Goal: Information Seeking & Learning: Learn about a topic

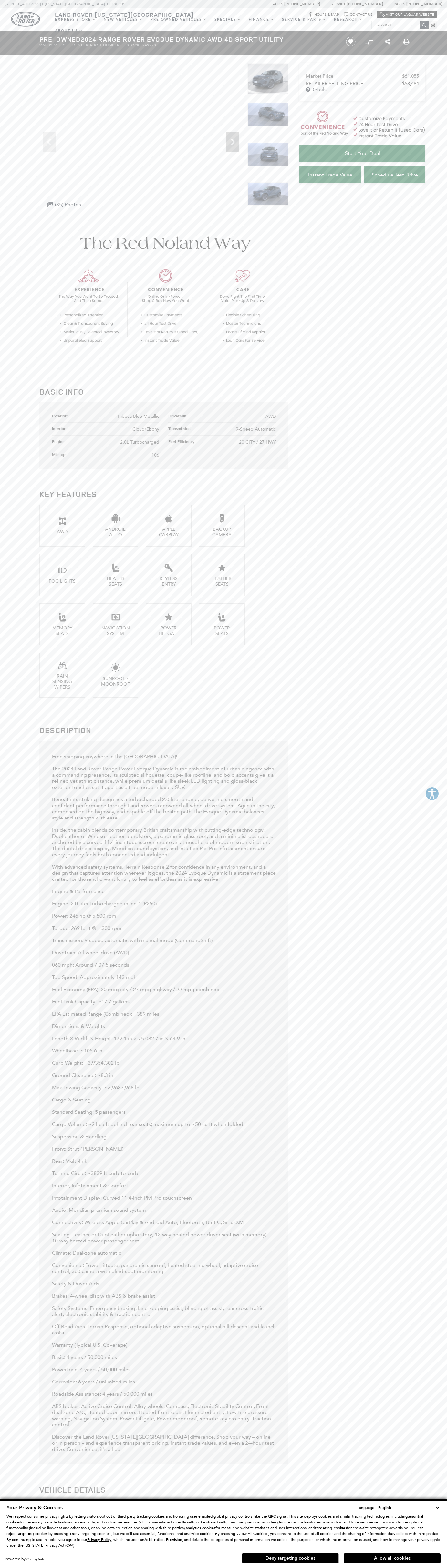
click at [345, 13] on icon "Chat Bubble Icon" at bounding box center [345, 14] width 4 height 4
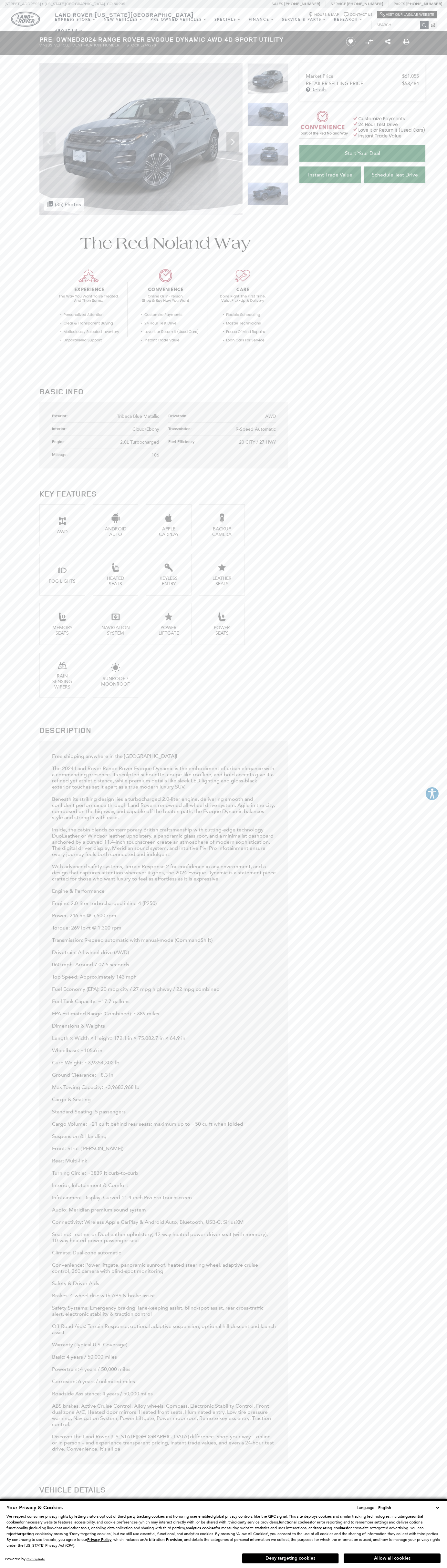
click at [392, 1558] on button "Allow all cookies" at bounding box center [392, 1558] width 97 height 10
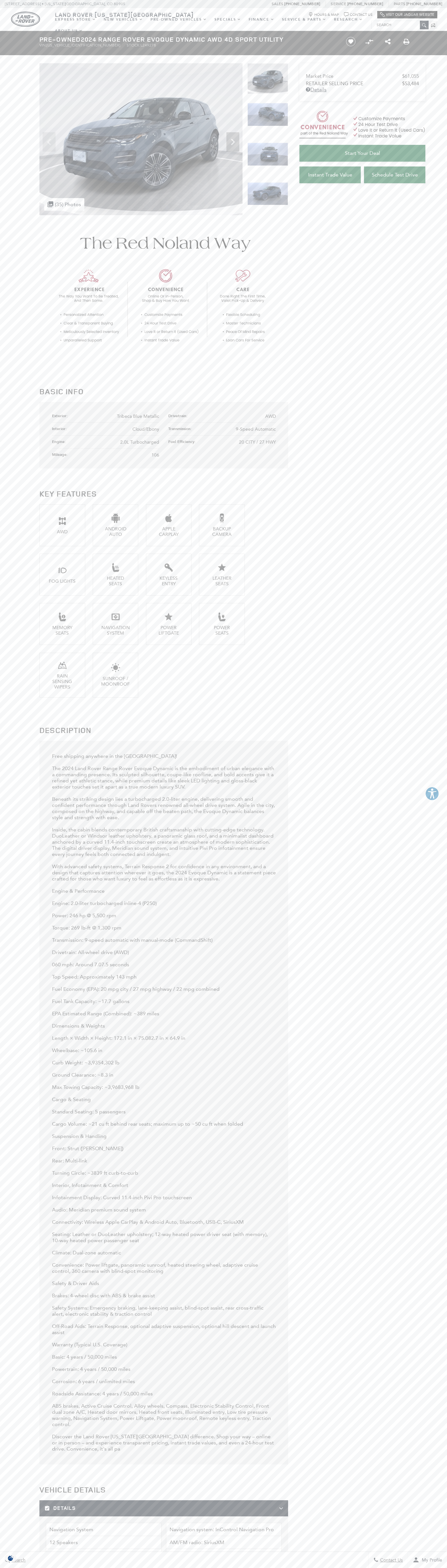
click at [138, 416] on span "Tribeca Blue Metallic" at bounding box center [138, 416] width 42 height 5
click at [433, 28] on div at bounding box center [432, 25] width 9 height 9
click at [420, 1468] on section "Basic Info Exterior: Tribeca Blue Metallic Drivetrain: AWD Interior: Cloud/[GEO…" at bounding box center [224, 1499] width 447 height 2568
click at [370, 1567] on html "This website is AudioEye enabled and is being optimized for accessibility. To o…" at bounding box center [224, 1480] width 447 height 2961
click at [10, 480] on section "Basic Info Exterior: Tribeca Blue Metallic Drivetrain: AWD Interior: Cloud/Ebon…" at bounding box center [224, 1499] width 447 height 2568
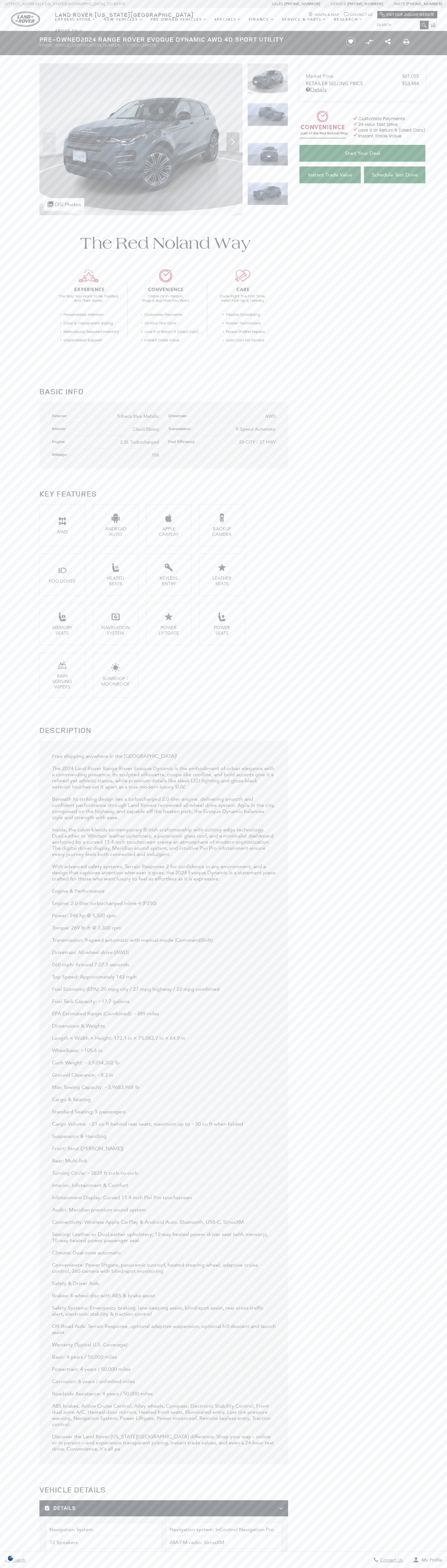
click at [138, 416] on span "Tribeca Blue Metallic" at bounding box center [138, 416] width 42 height 5
click at [267, 163] on img at bounding box center [267, 154] width 41 height 23
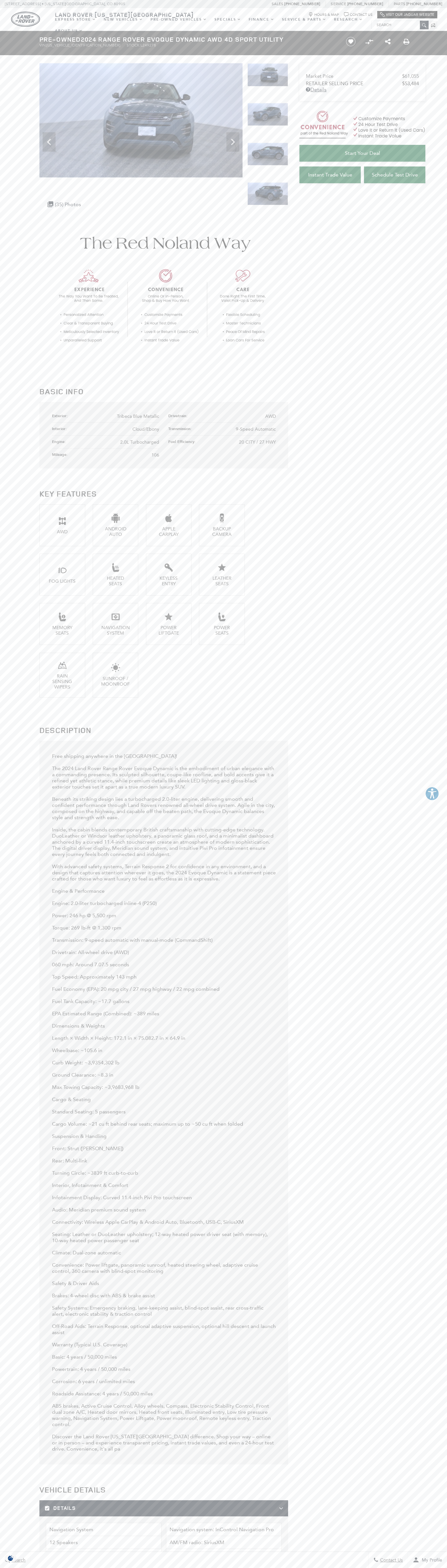
click at [230, 10] on div "Land Rover Colorado Springs Map Marker Icon Hours & Map Chat Bubble Icon Contac…" at bounding box center [224, 13] width 447 height 12
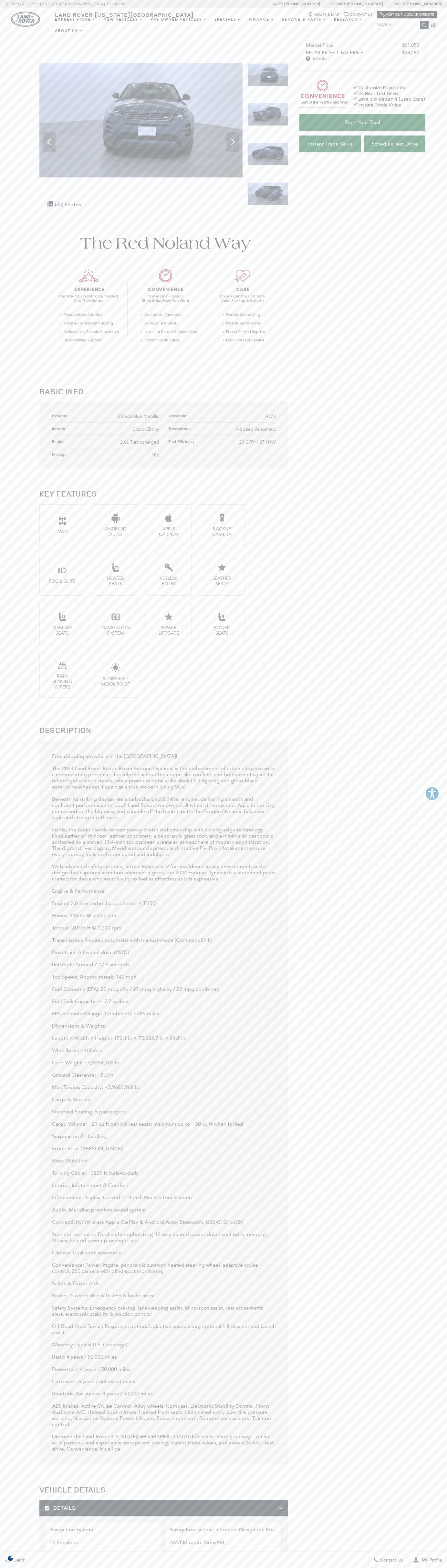
scroll to position [1345, 0]
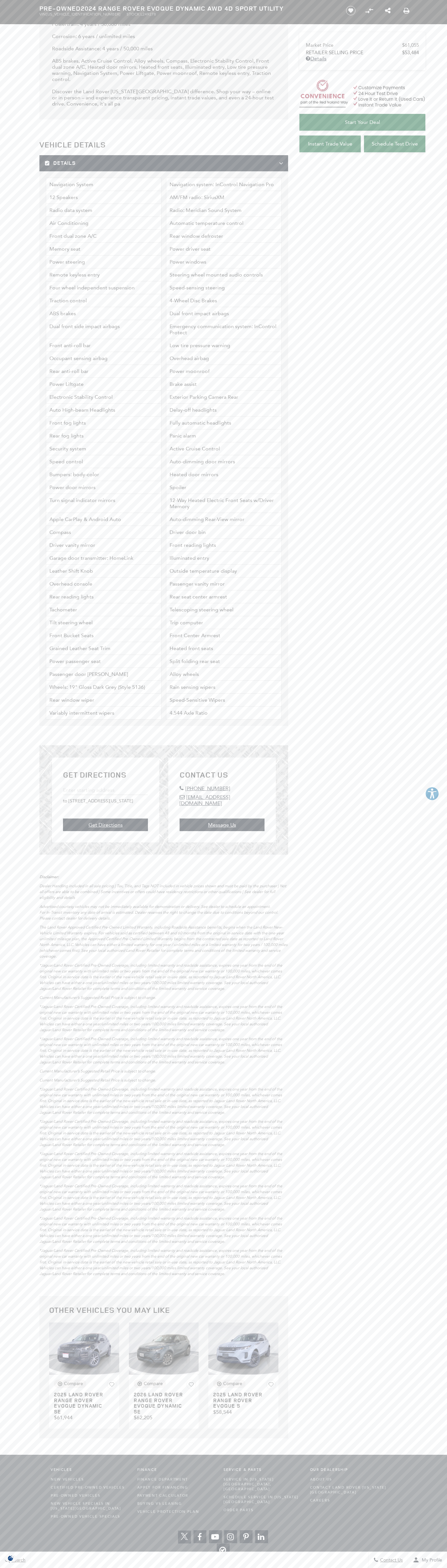
click at [69, 1567] on html "This website is AudioEye enabled and is being optimized for accessibility. To o…" at bounding box center [224, 135] width 447 height 2961
click at [23, 725] on section "Basic Info Exterior: Tribeca Blue Metallic Drivetrain: AWD Interior: Cloud/Ebon…" at bounding box center [224, 154] width 447 height 2568
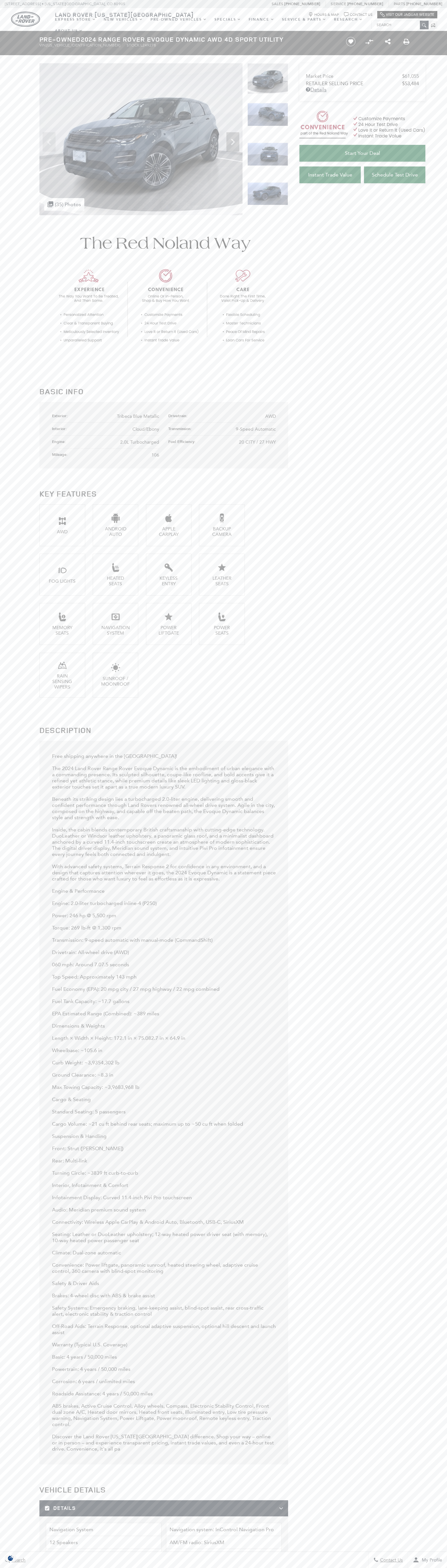
click at [138, 416] on span "Tribeca Blue Metallic" at bounding box center [138, 416] width 42 height 5
click at [267, 163] on img at bounding box center [267, 154] width 41 height 23
